Goal: Task Accomplishment & Management: Use online tool/utility

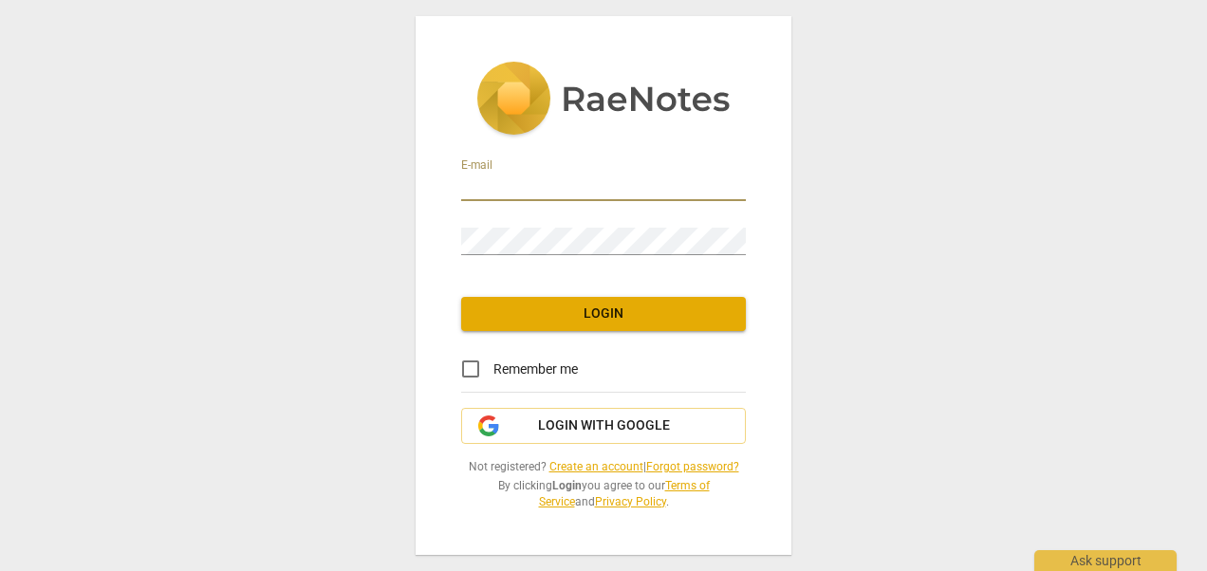
click at [583, 186] on input "email" at bounding box center [603, 188] width 285 height 28
type input "[EMAIL_ADDRESS][DOMAIN_NAME]"
click at [602, 306] on span "Login" at bounding box center [603, 314] width 254 height 19
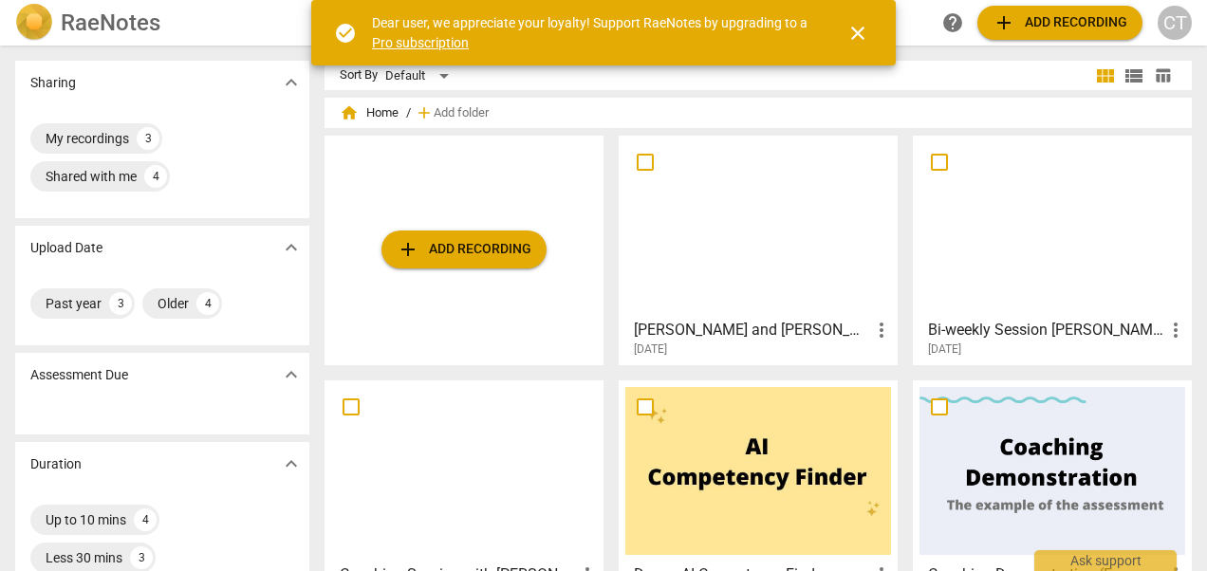
click at [462, 243] on span "add Add recording" at bounding box center [464, 249] width 135 height 23
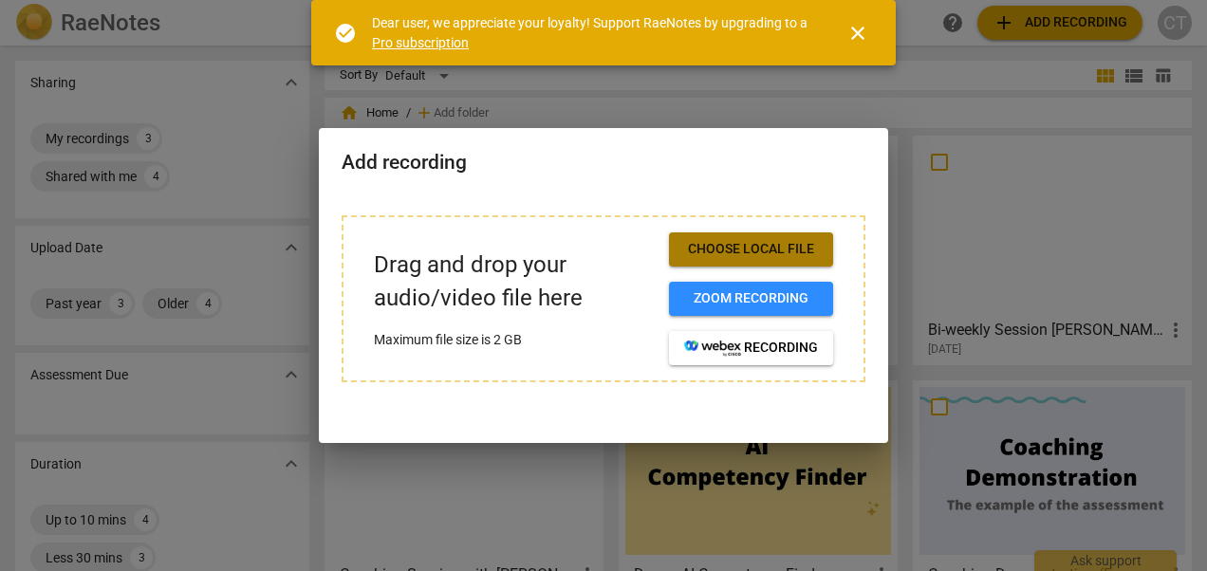
click at [747, 247] on span "Choose local file" at bounding box center [751, 249] width 134 height 19
click at [861, 29] on span "close" at bounding box center [857, 33] width 23 height 23
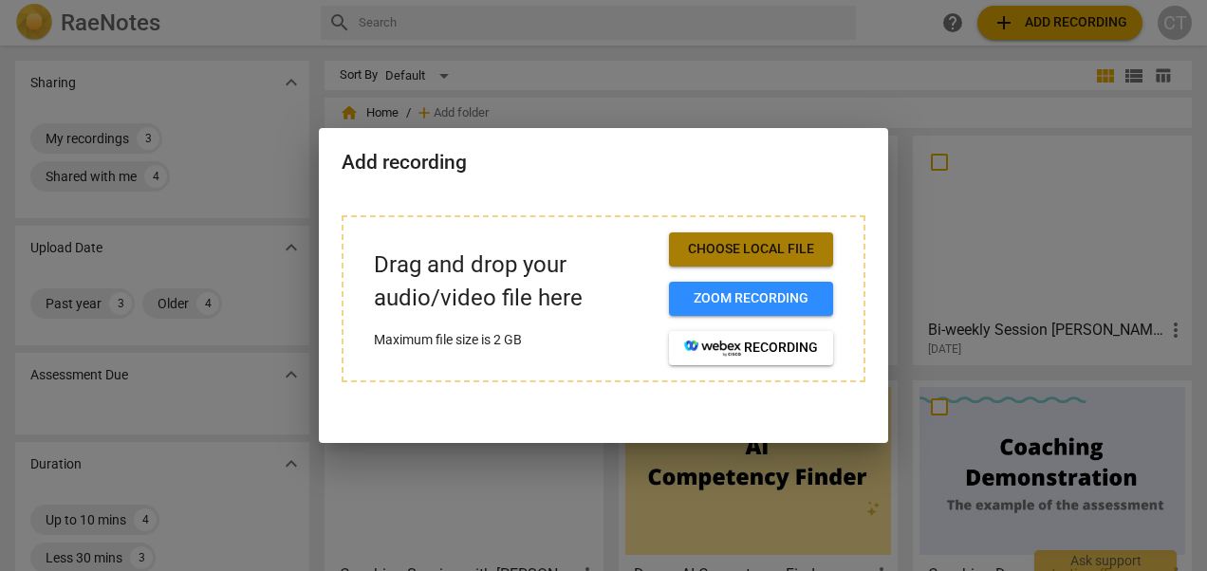
click at [734, 245] on span "Choose local file" at bounding box center [751, 249] width 134 height 19
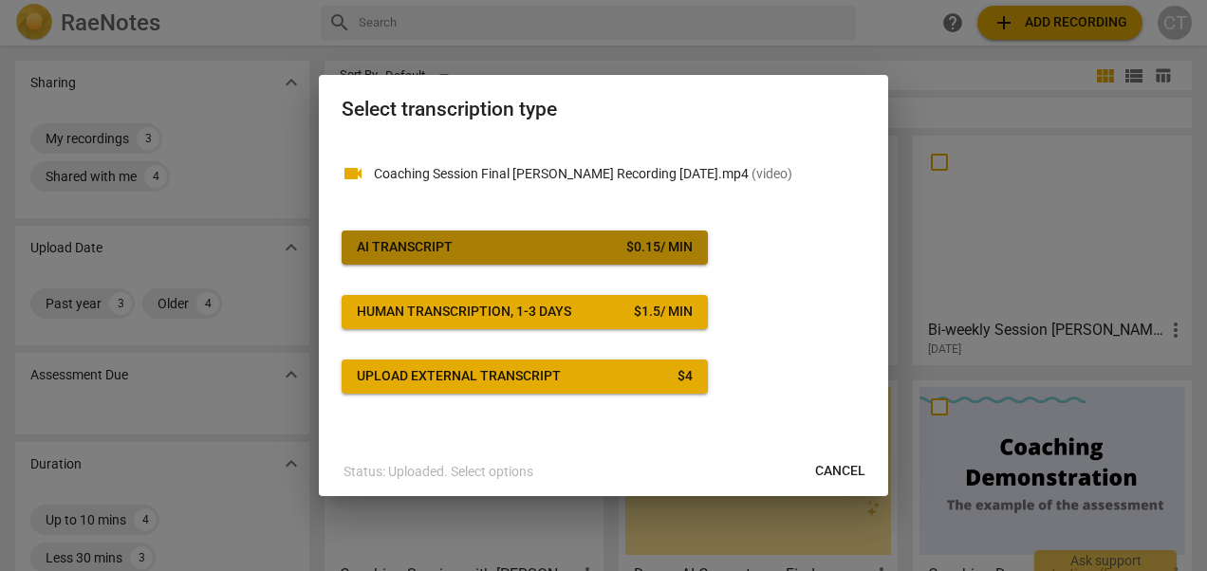
click at [517, 238] on span "AI Transcript $ 0.15 / min" at bounding box center [525, 247] width 336 height 19
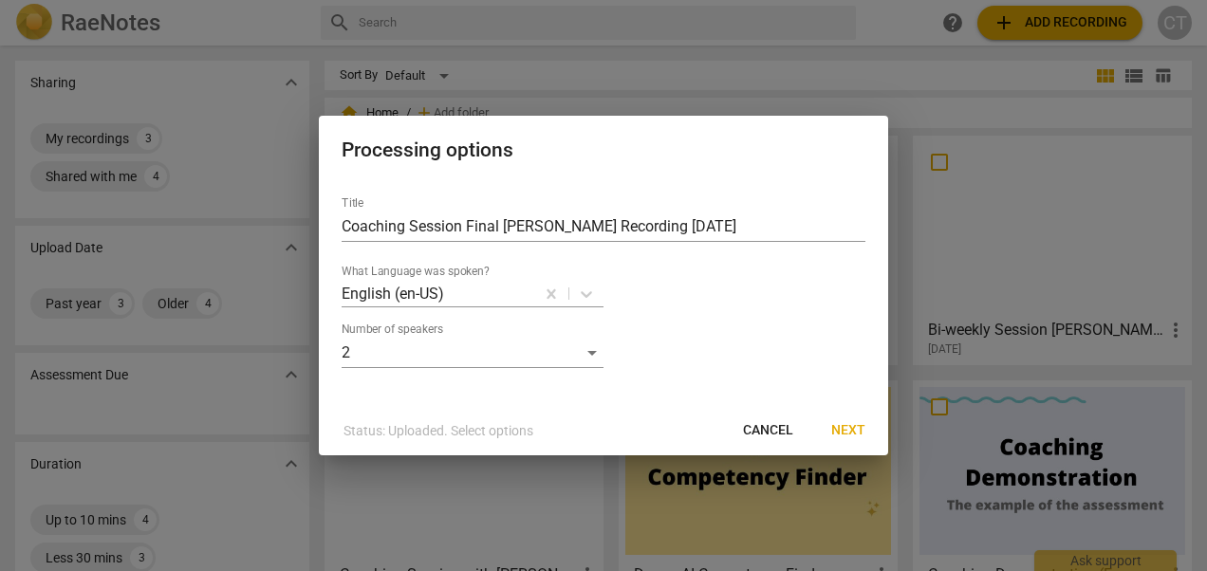
click at [849, 427] on span "Next" at bounding box center [848, 430] width 34 height 19
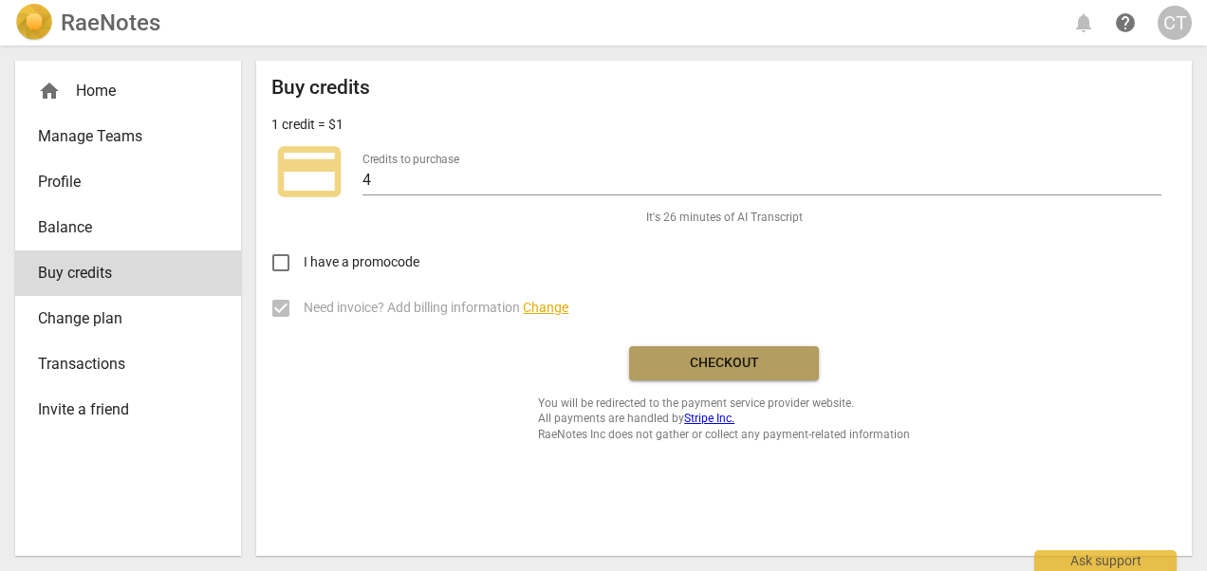
click at [724, 360] on span "Checkout" at bounding box center [723, 363] width 159 height 19
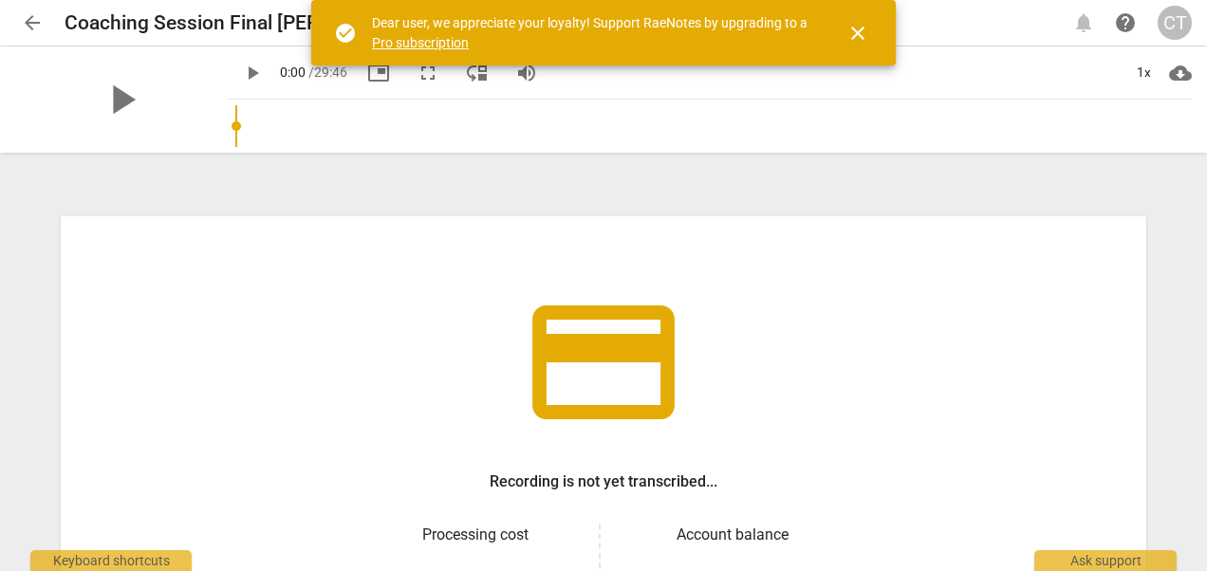
click at [856, 28] on span "close" at bounding box center [857, 33] width 23 height 23
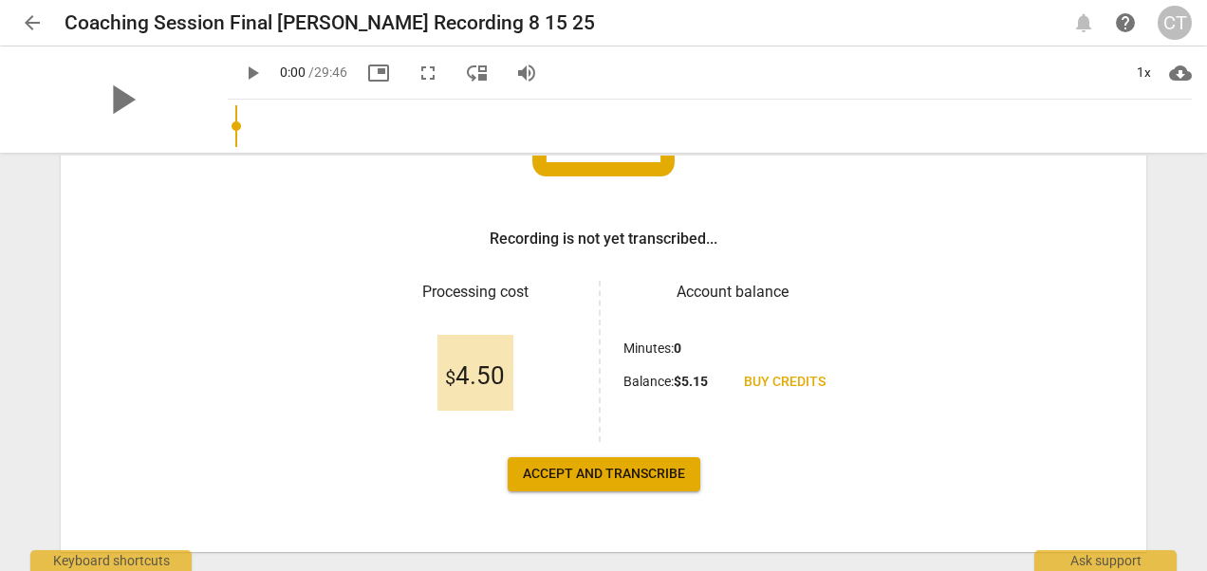
scroll to position [285, 0]
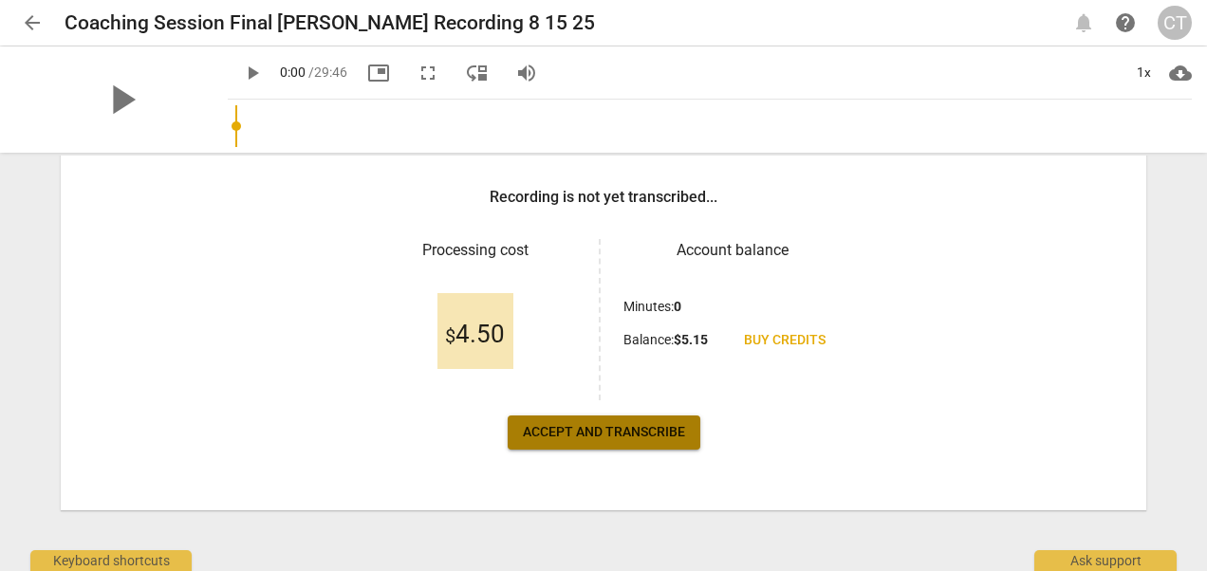
click at [600, 431] on span "Accept and transcribe" at bounding box center [604, 432] width 162 height 19
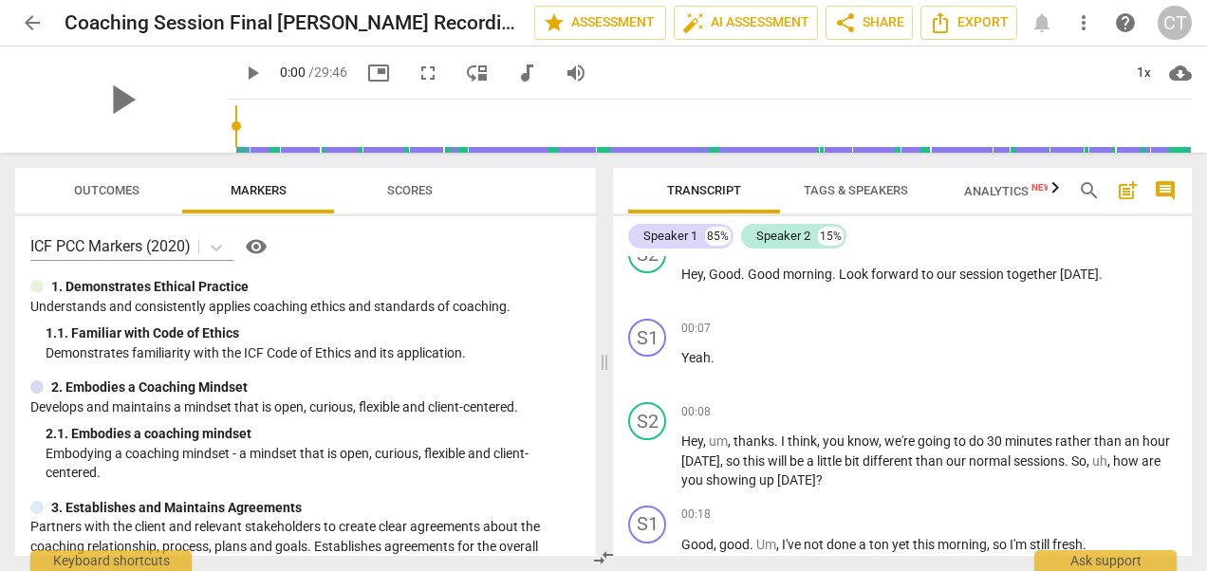
scroll to position [190, 0]
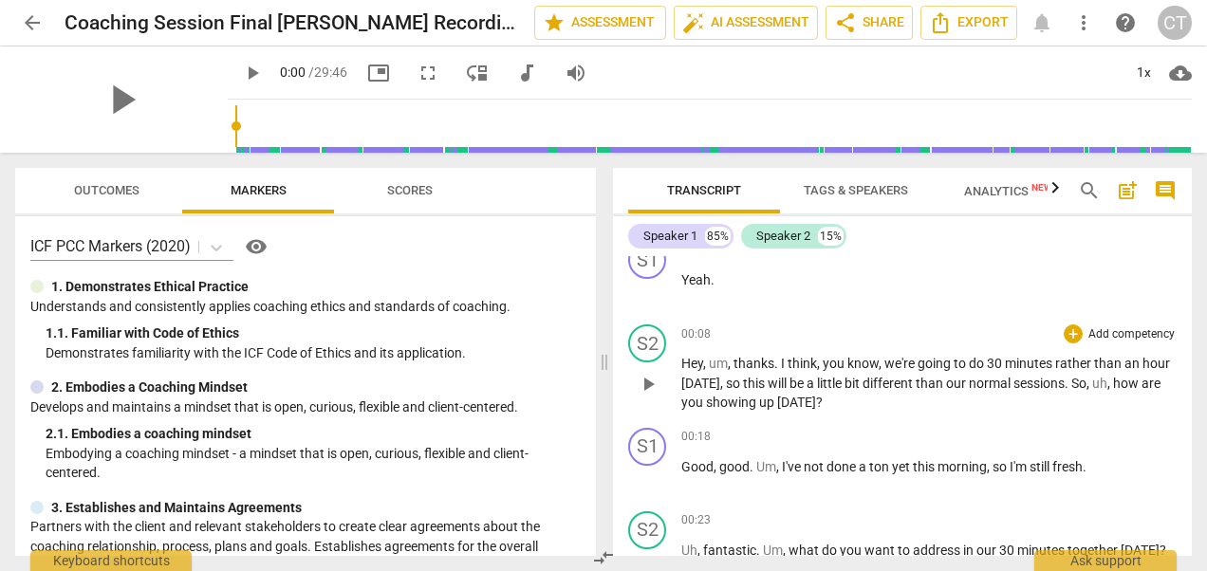
click at [733, 362] on span "thanks" at bounding box center [753, 363] width 41 height 15
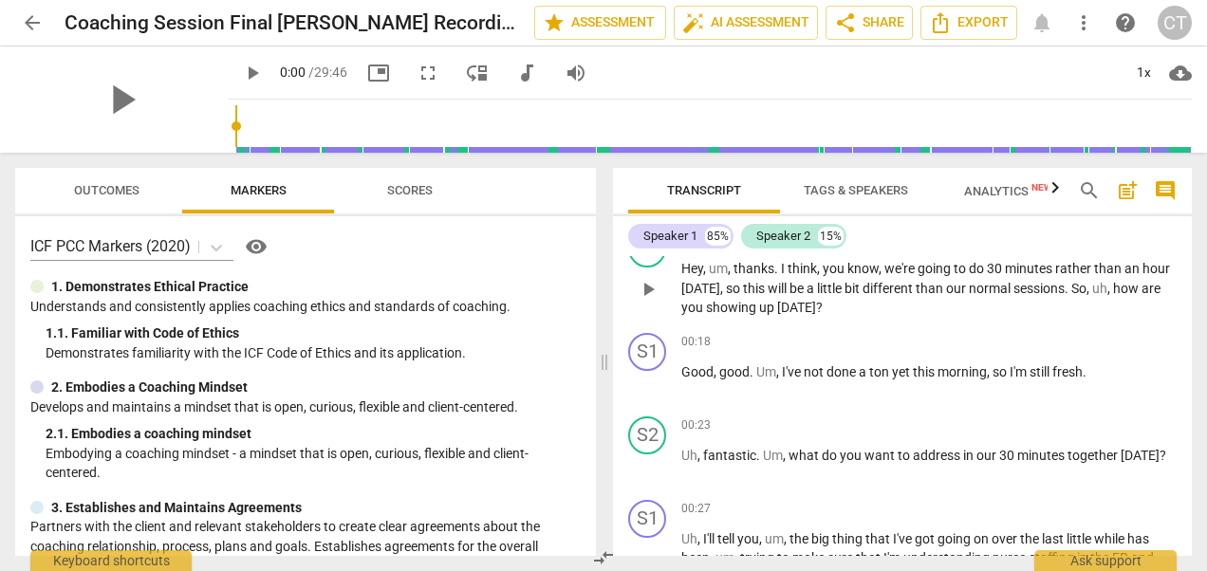
click at [1113, 286] on span "how" at bounding box center [1127, 288] width 28 height 15
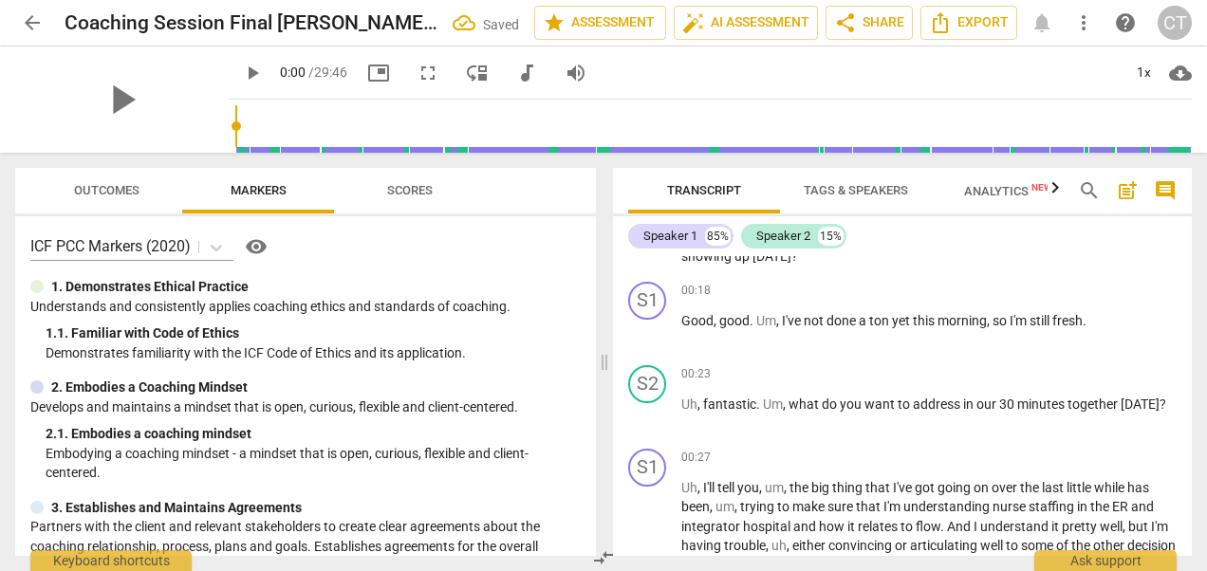
scroll to position [380, 0]
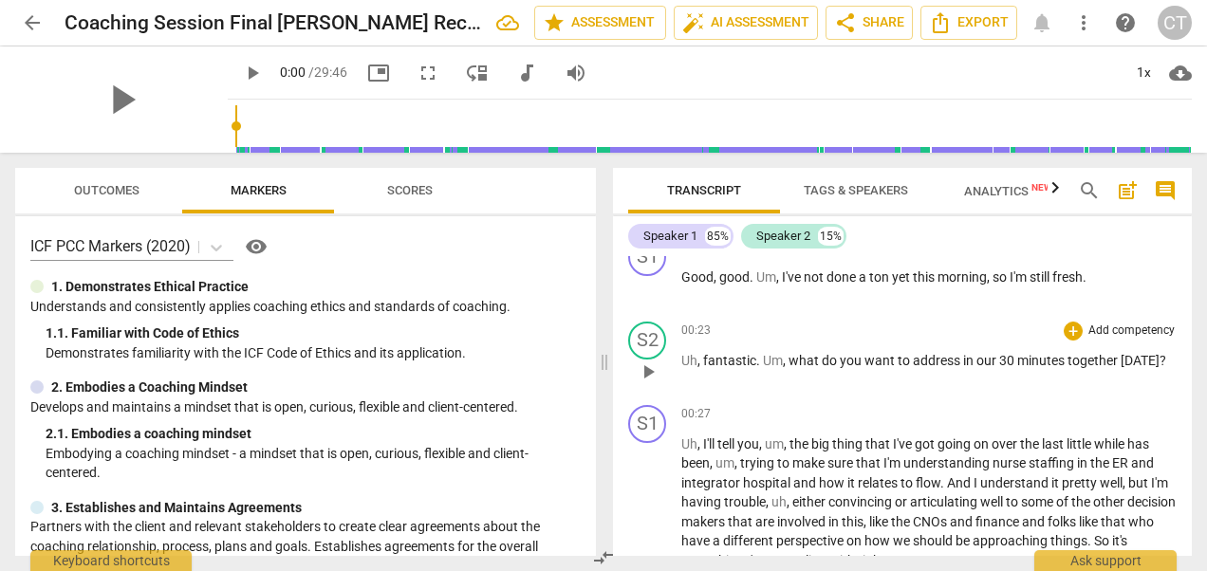
click at [788, 357] on span "what" at bounding box center [804, 360] width 33 height 15
click at [799, 358] on span "what" at bounding box center [804, 360] width 33 height 15
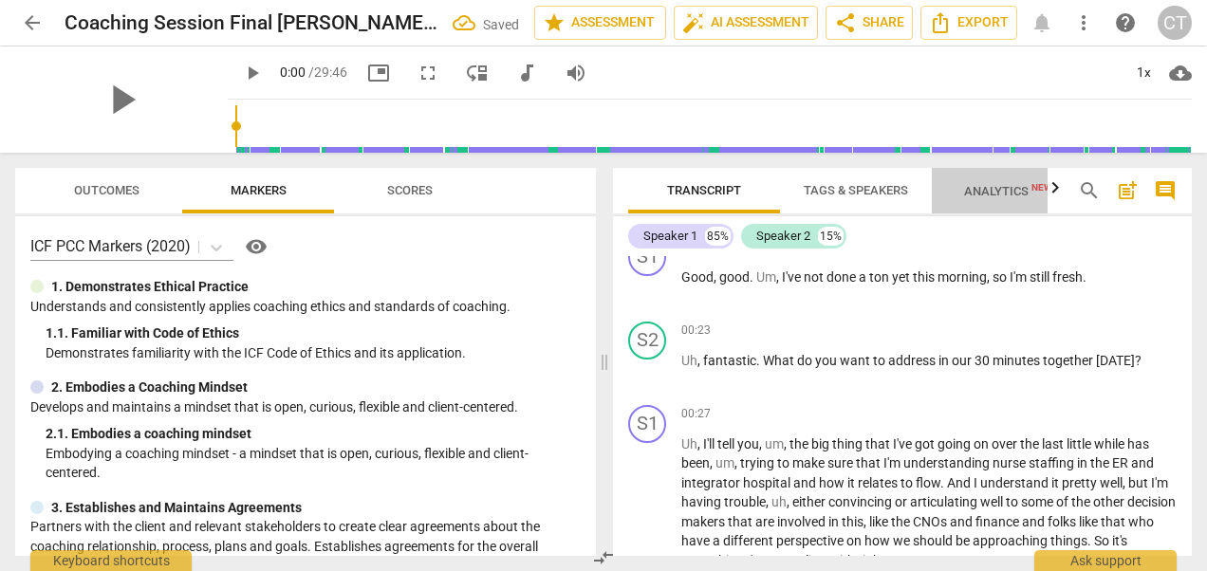
click at [1036, 186] on span "New" at bounding box center [1041, 187] width 21 height 10
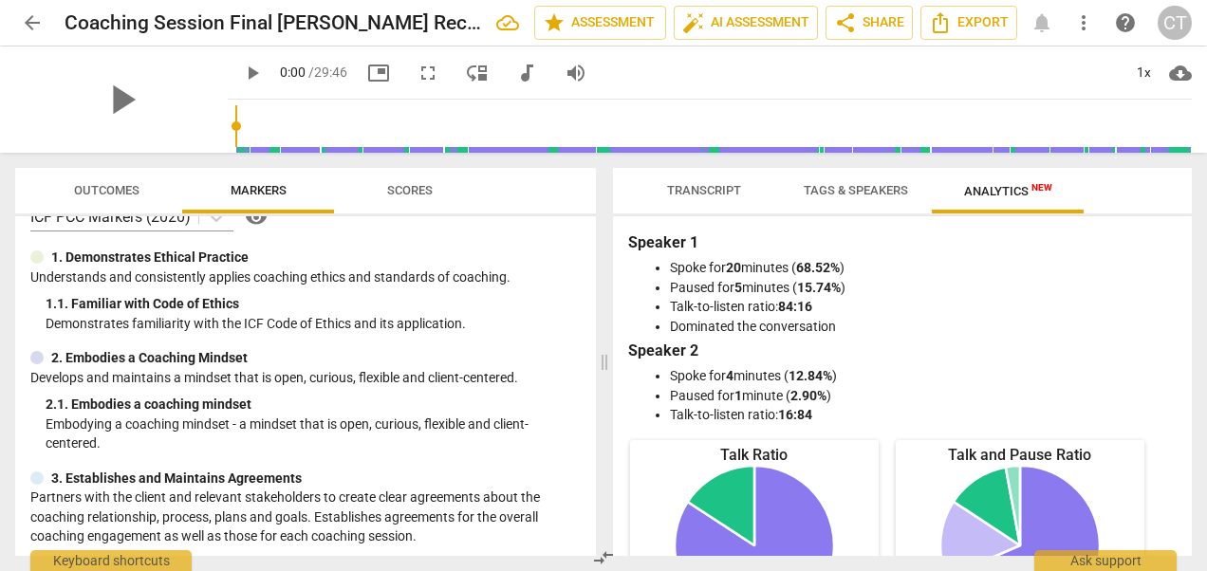
scroll to position [0, 0]
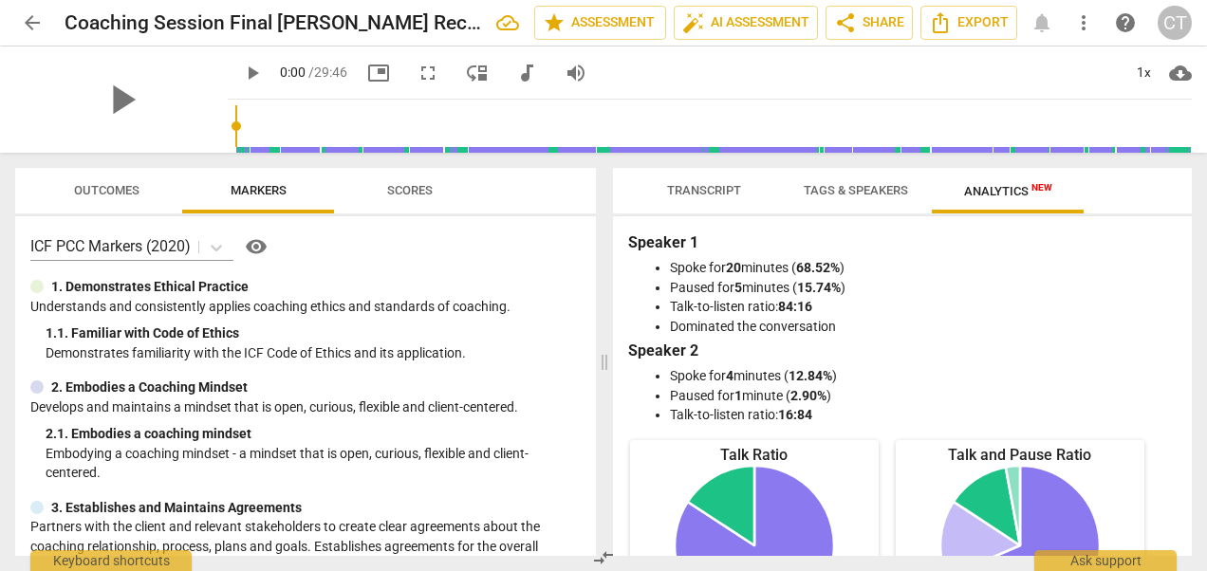
click at [406, 184] on span "Scores" at bounding box center [410, 190] width 46 height 14
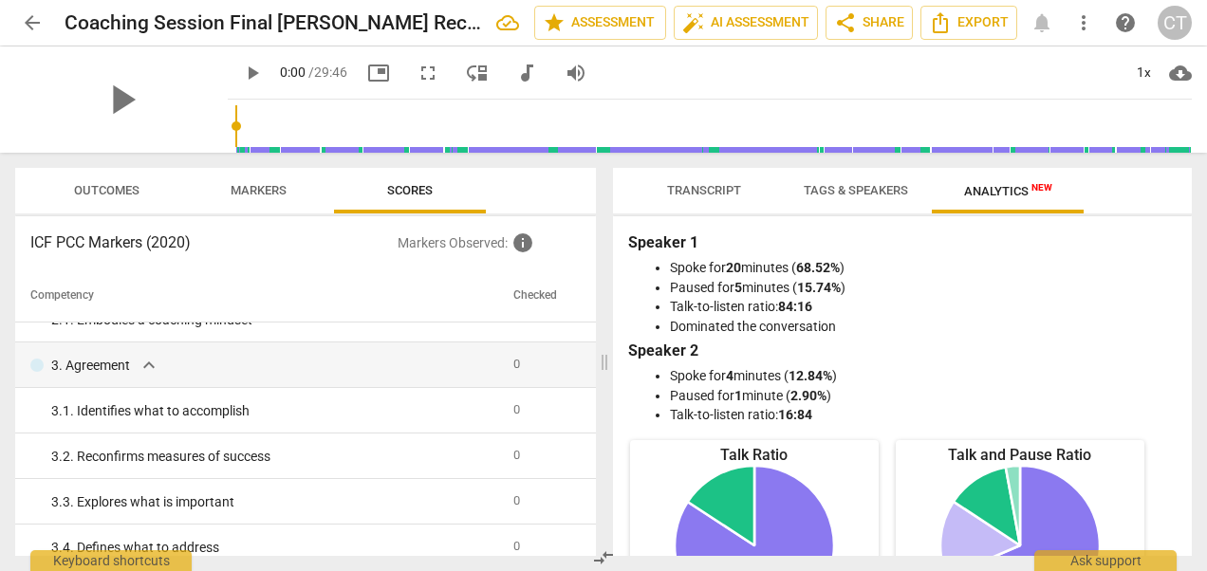
scroll to position [104, 0]
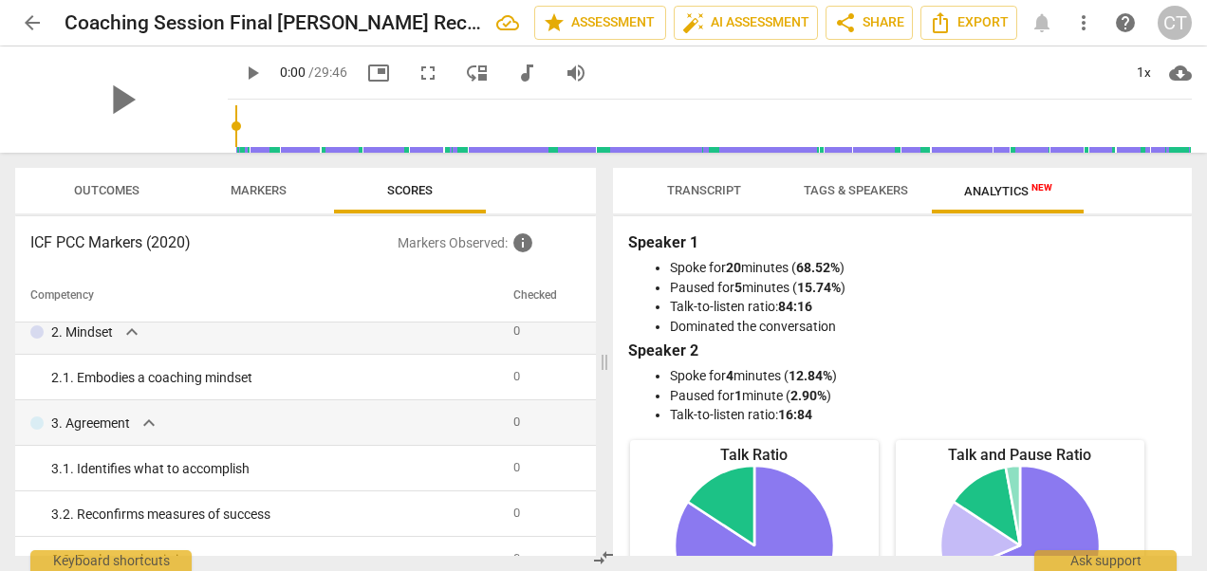
click at [93, 188] on span "Outcomes" at bounding box center [106, 190] width 65 height 14
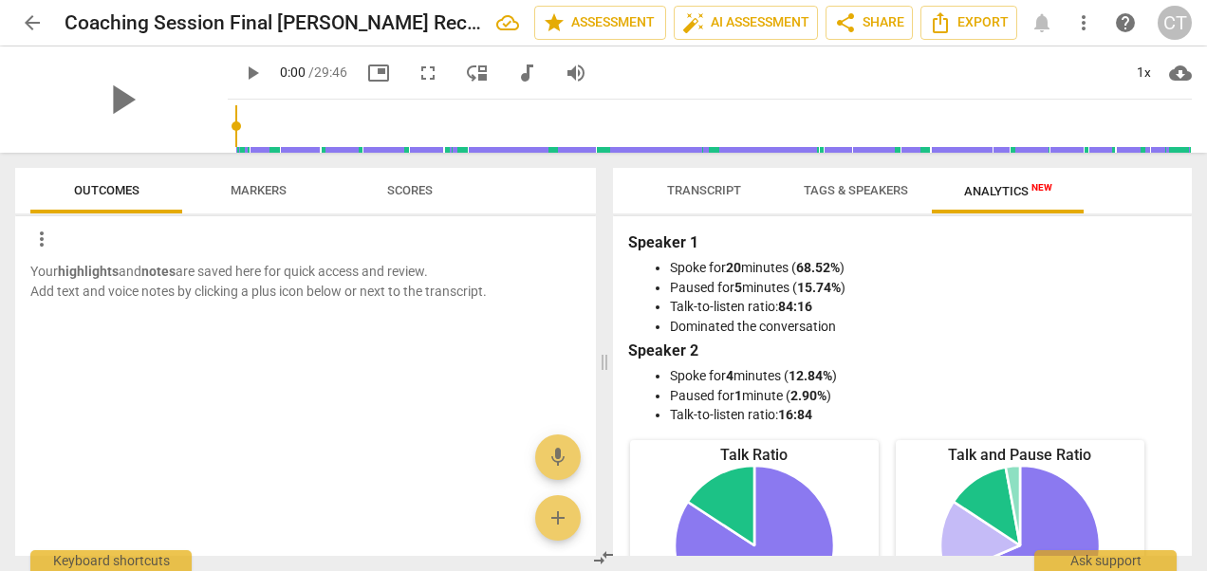
click at [852, 188] on span "Tags & Speakers" at bounding box center [856, 190] width 104 height 14
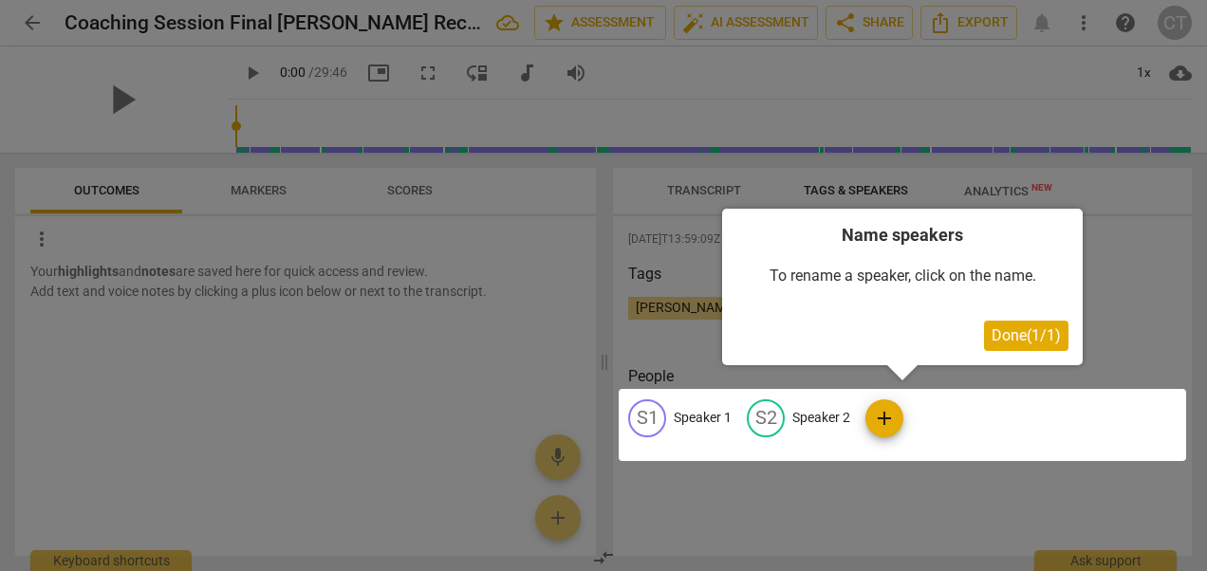
click at [689, 414] on div at bounding box center [902, 425] width 567 height 72
click at [708, 416] on div at bounding box center [902, 425] width 567 height 72
click at [1015, 332] on span "Done ( 1 / 1 )" at bounding box center [1026, 335] width 69 height 18
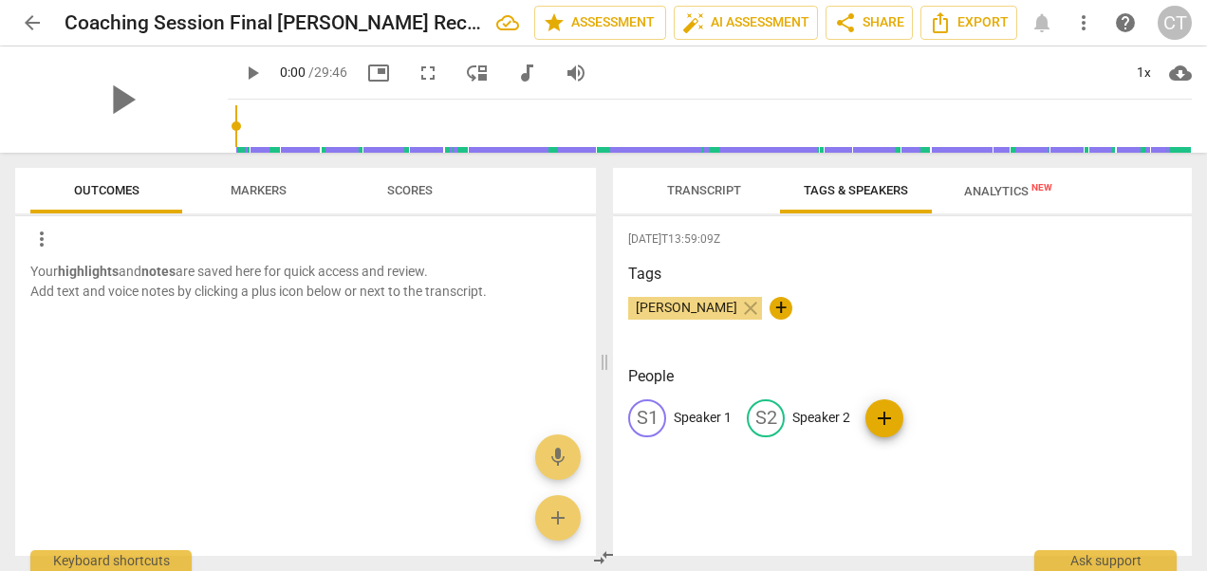
drag, startPoint x: 712, startPoint y: 188, endPoint x: 783, endPoint y: 283, distance: 118.6
click at [712, 188] on span "Transcript" at bounding box center [704, 190] width 74 height 14
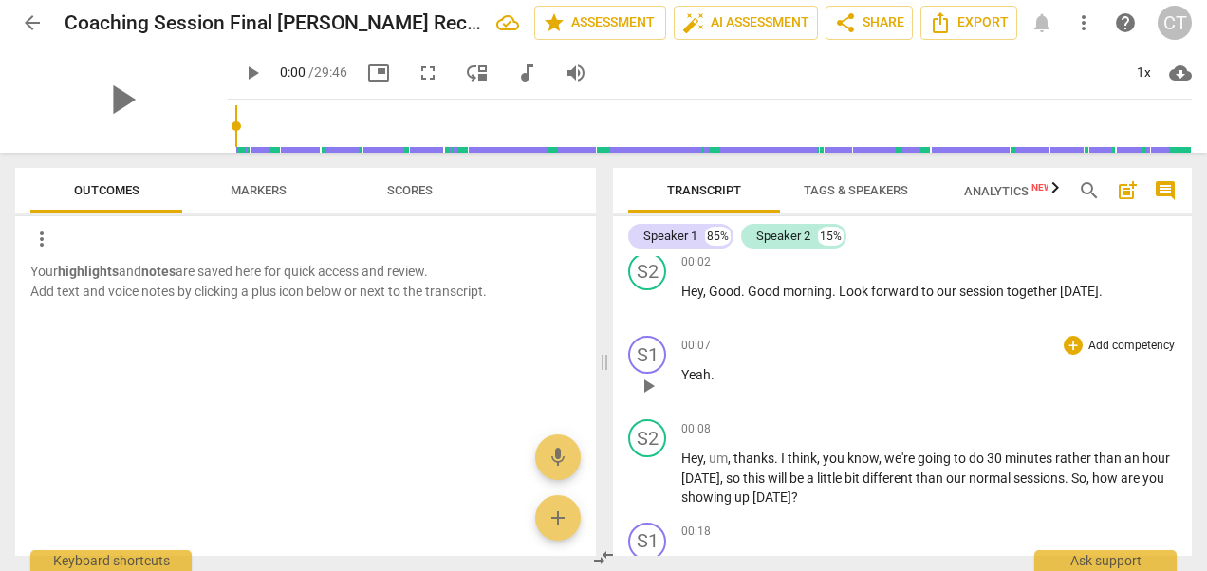
scroll to position [0, 0]
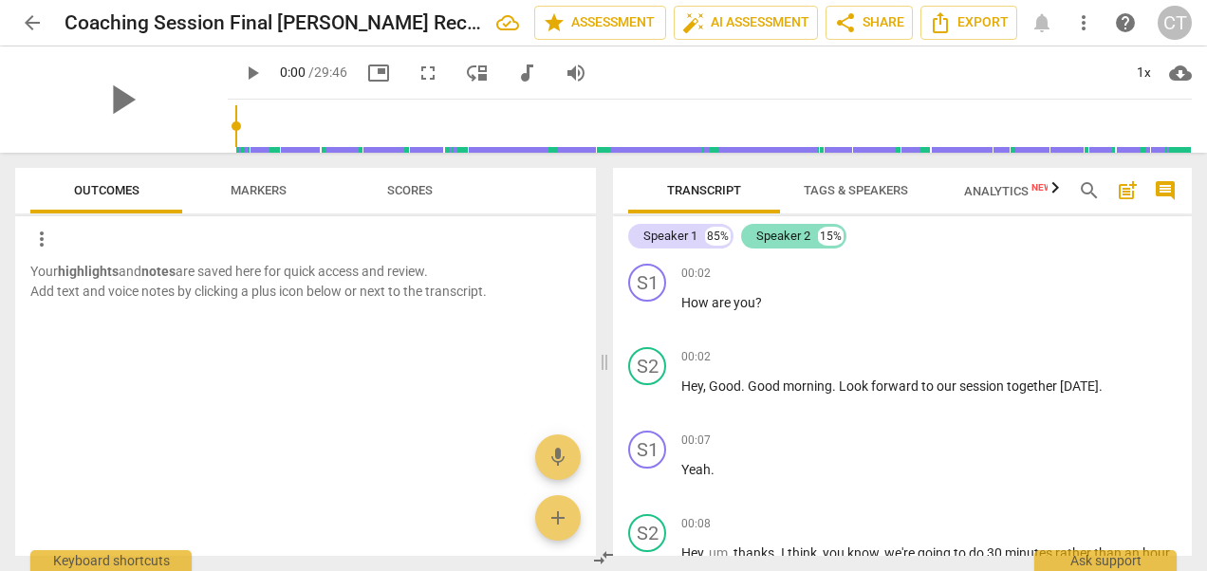
click at [807, 235] on div "Speaker 2" at bounding box center [783, 236] width 54 height 19
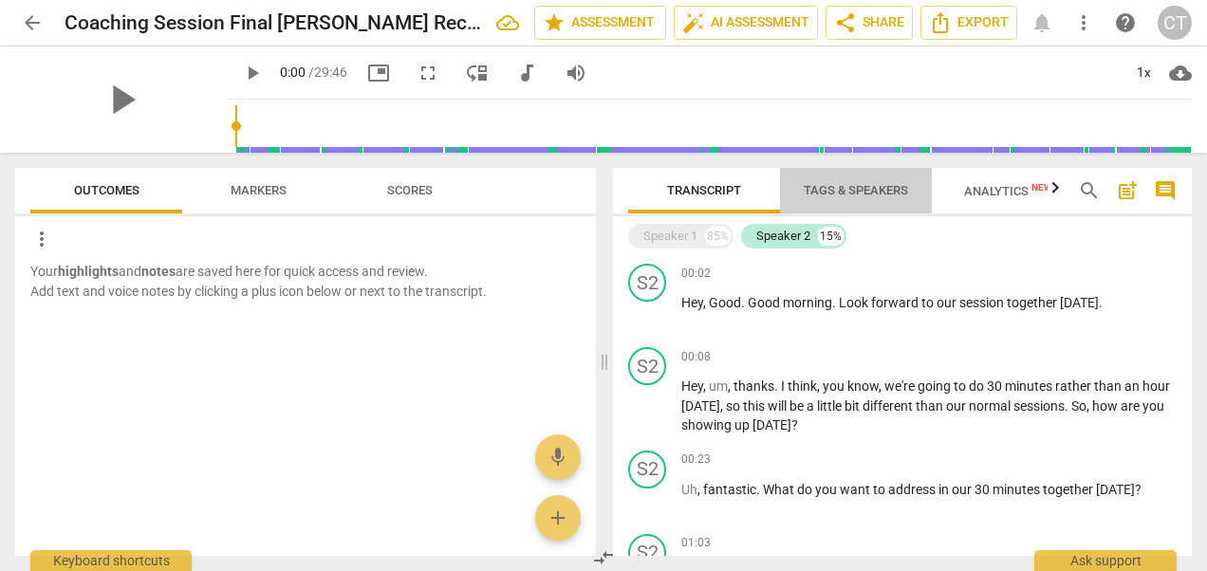
click at [850, 191] on span "Tags & Speakers" at bounding box center [856, 190] width 104 height 14
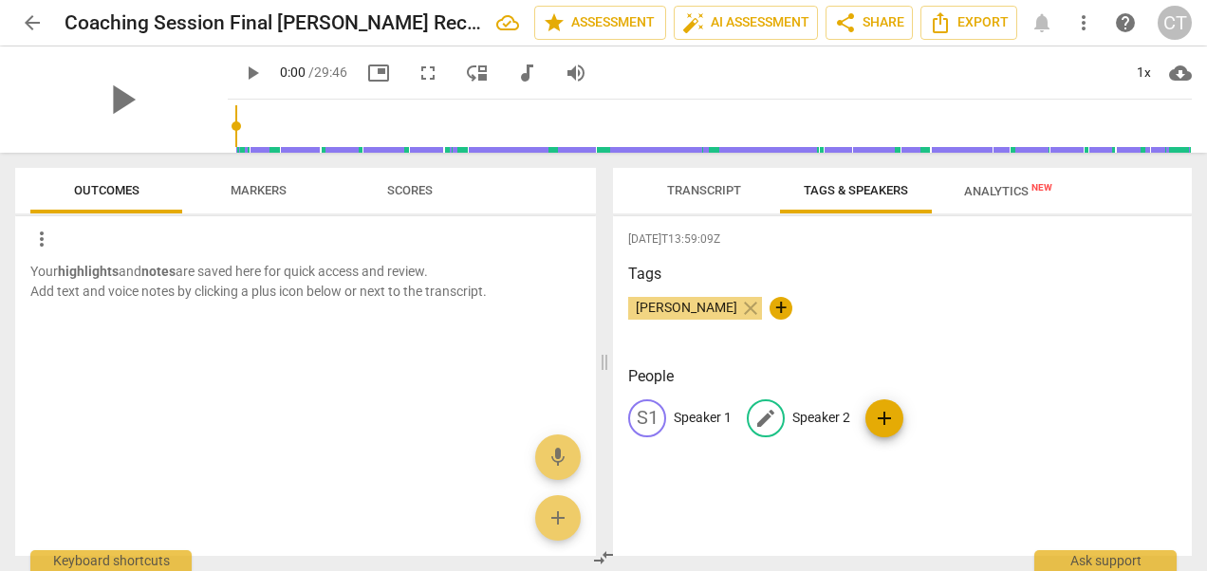
click at [767, 410] on span "edit" at bounding box center [765, 418] width 23 height 23
type input "[PERSON_NAME]"
click at [700, 416] on p "Speaker 1" at bounding box center [703, 418] width 58 height 20
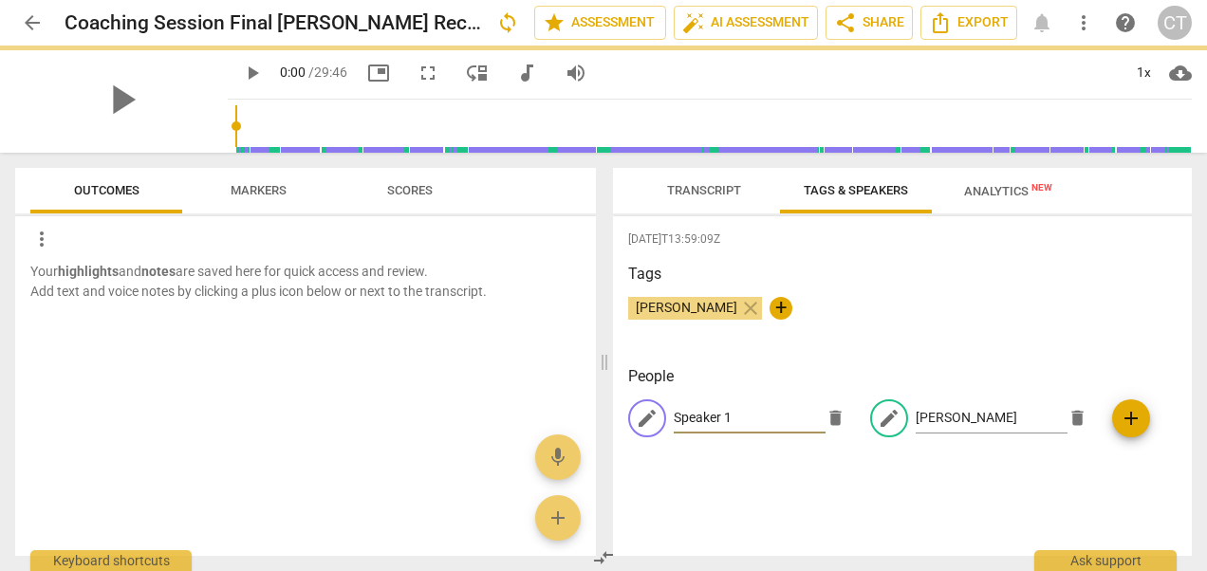
click at [646, 419] on span "edit" at bounding box center [647, 418] width 23 height 23
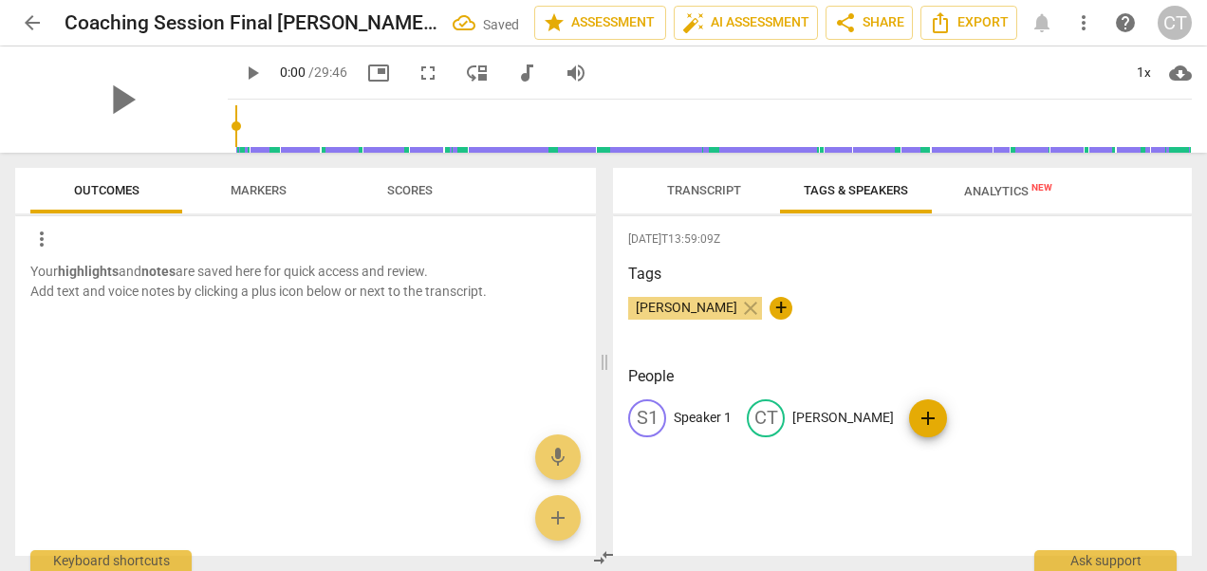
click at [698, 416] on p "Speaker 1" at bounding box center [703, 418] width 58 height 20
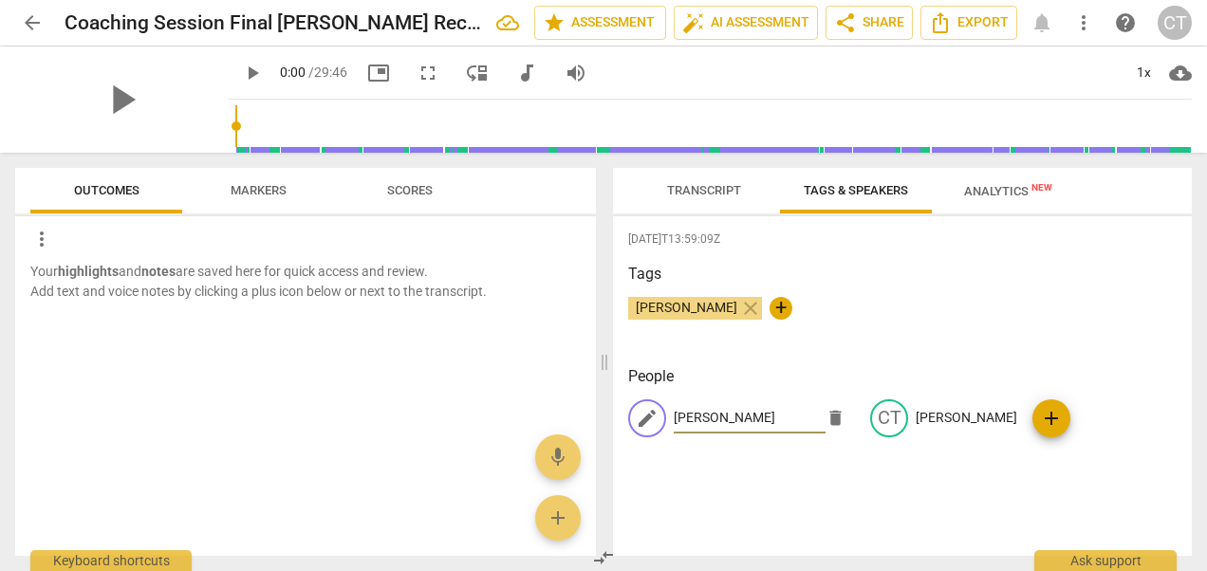
type input "[PERSON_NAME]"
click at [1065, 308] on div "[PERSON_NAME] close +" at bounding box center [902, 316] width 548 height 38
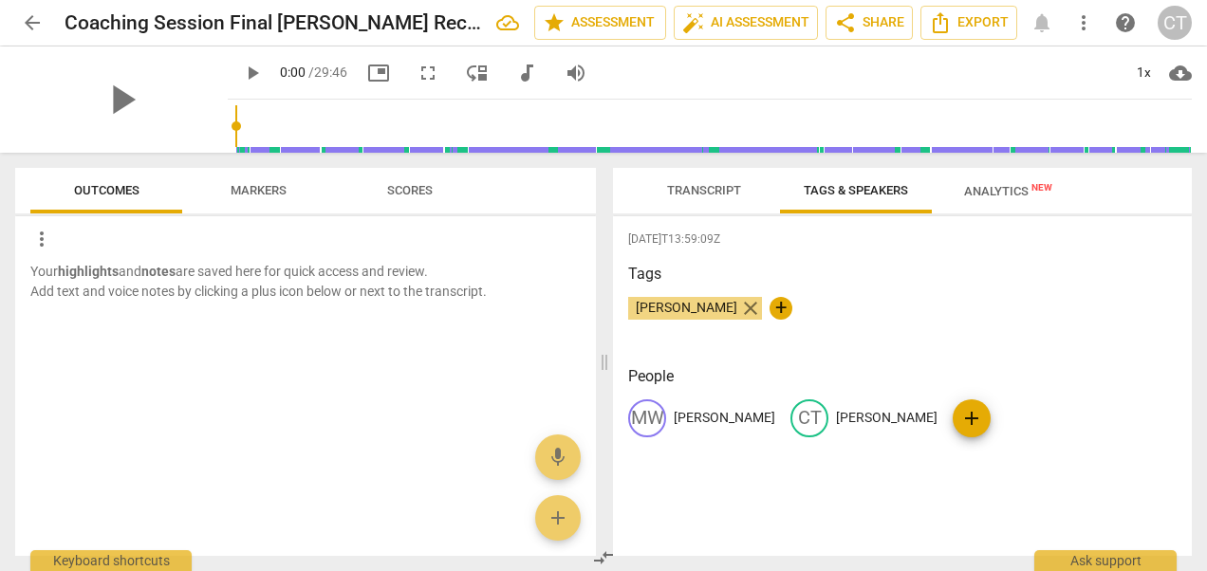
click at [740, 306] on span "close" at bounding box center [750, 308] width 23 height 23
click at [710, 192] on span "Transcript" at bounding box center [704, 190] width 74 height 14
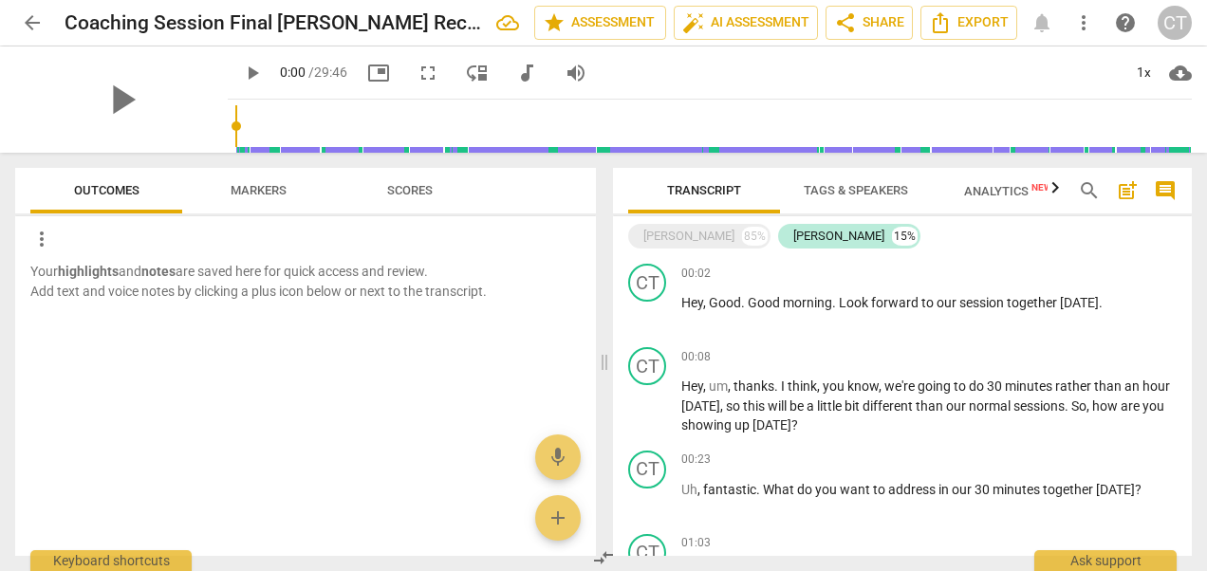
click at [734, 188] on span "Transcript" at bounding box center [704, 190] width 74 height 14
click at [729, 187] on span "Transcript" at bounding box center [704, 190] width 74 height 14
click at [841, 190] on span "Tags & Speakers" at bounding box center [856, 190] width 104 height 14
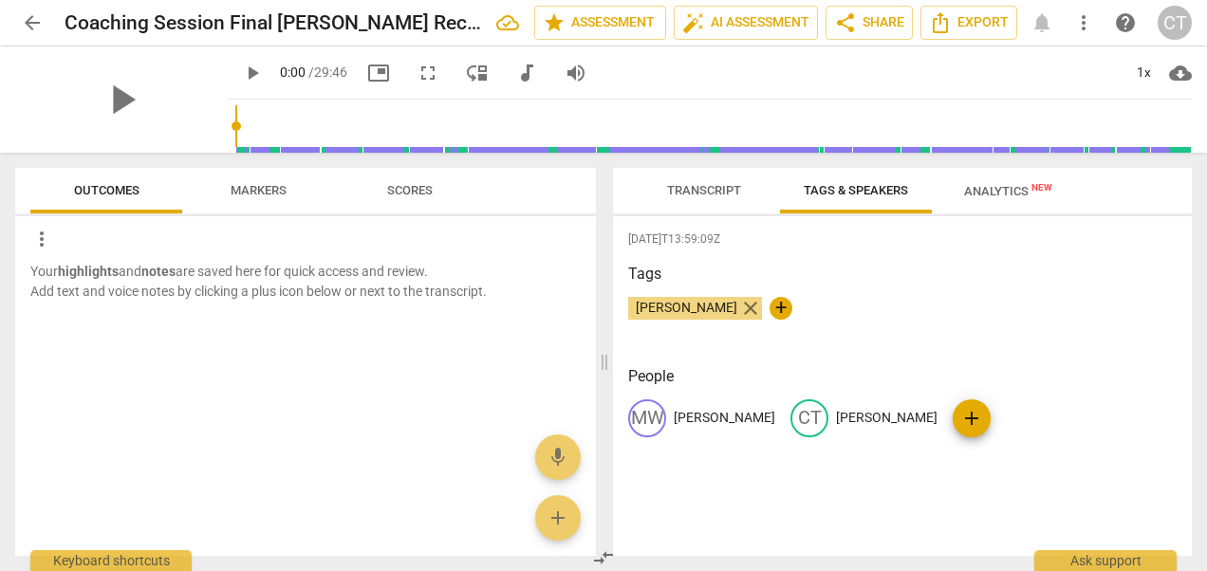
click at [739, 304] on span "close" at bounding box center [750, 308] width 23 height 23
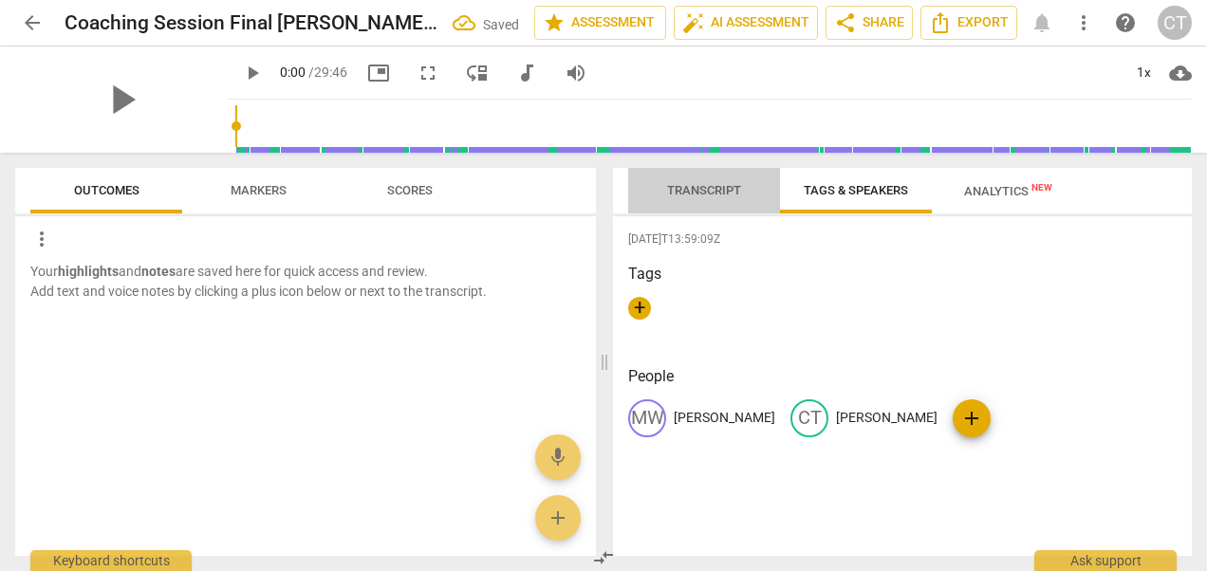
click at [711, 184] on span "Transcript" at bounding box center [704, 190] width 74 height 14
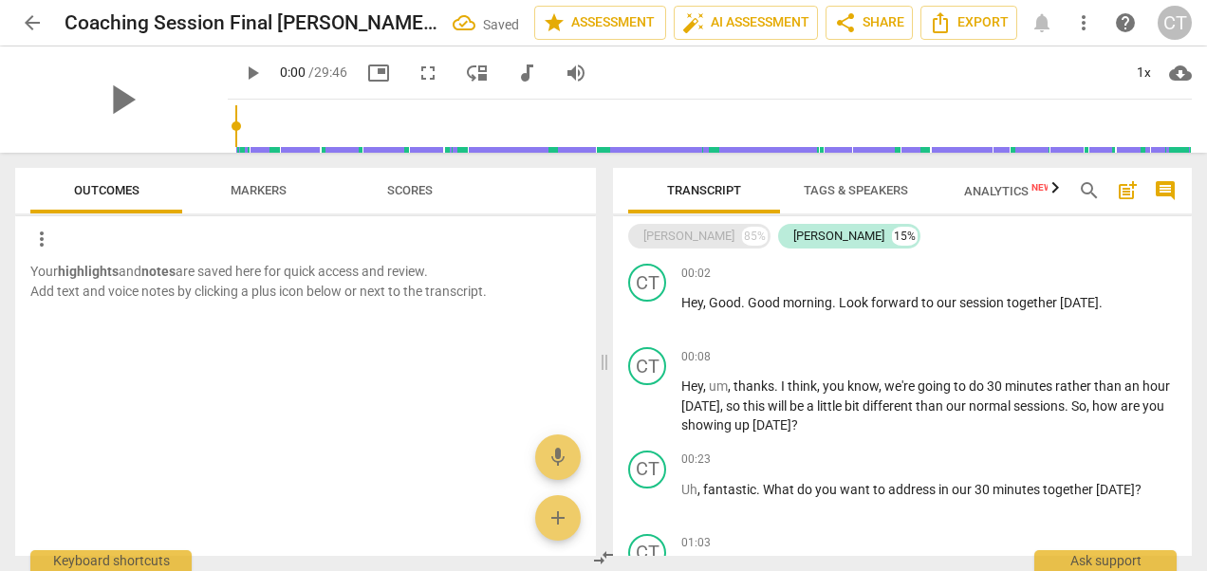
click at [717, 235] on div "[PERSON_NAME]" at bounding box center [688, 236] width 91 height 19
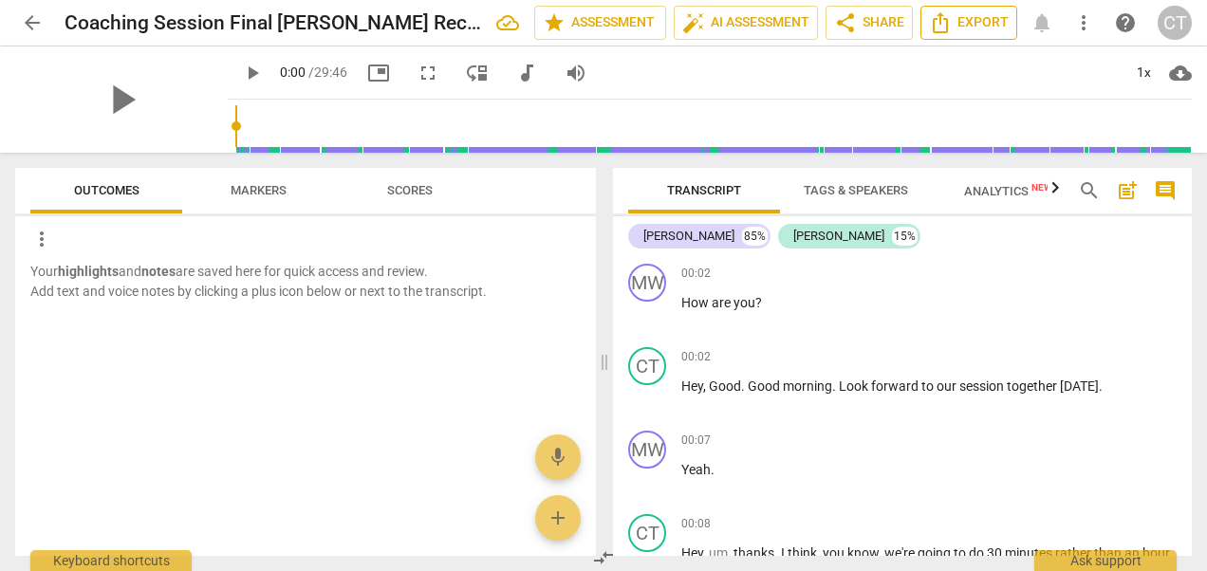
click at [974, 20] on span "Export" at bounding box center [969, 22] width 80 height 23
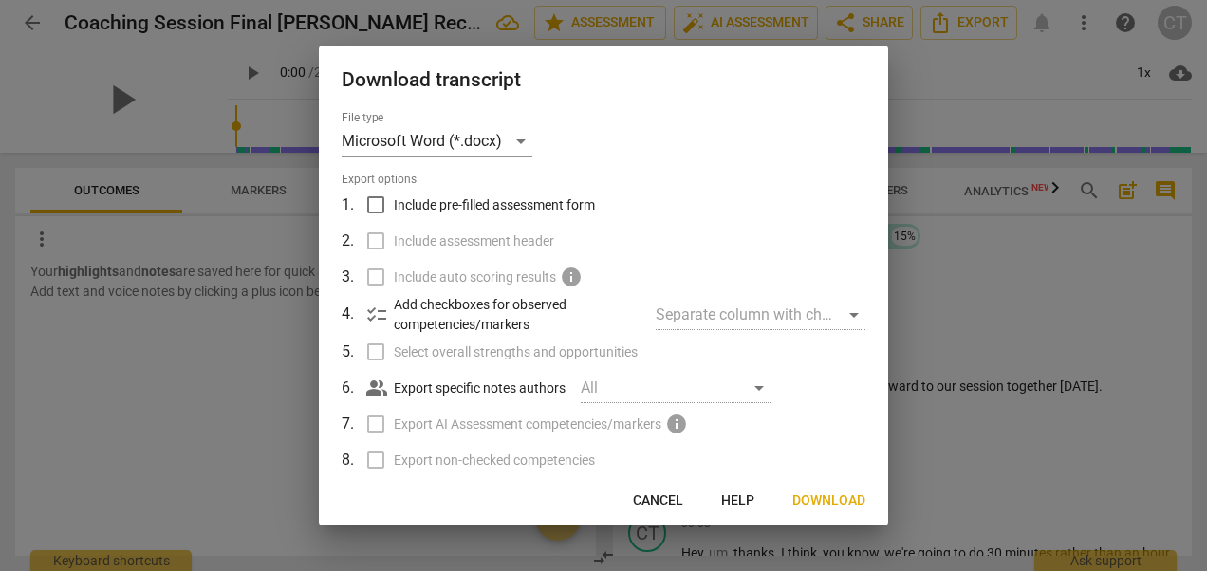
click at [831, 497] on span "Download" at bounding box center [828, 501] width 73 height 19
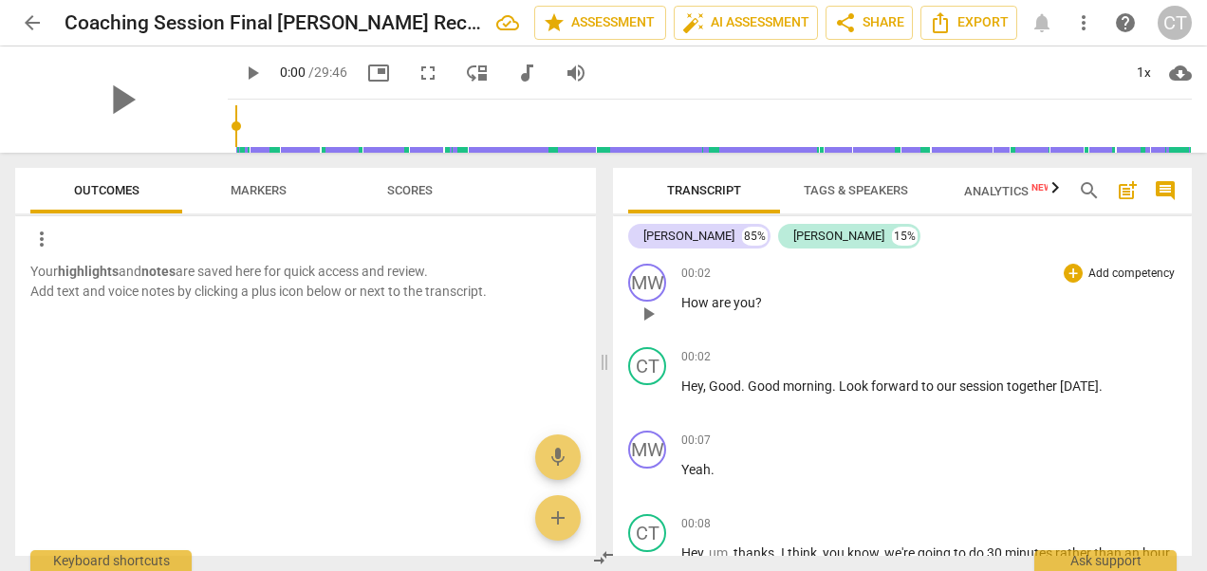
click at [1011, 286] on div "00:02 + Add competency keyboard_arrow_right How are you ?" at bounding box center [928, 298] width 495 height 68
